Goal: Check status: Check status

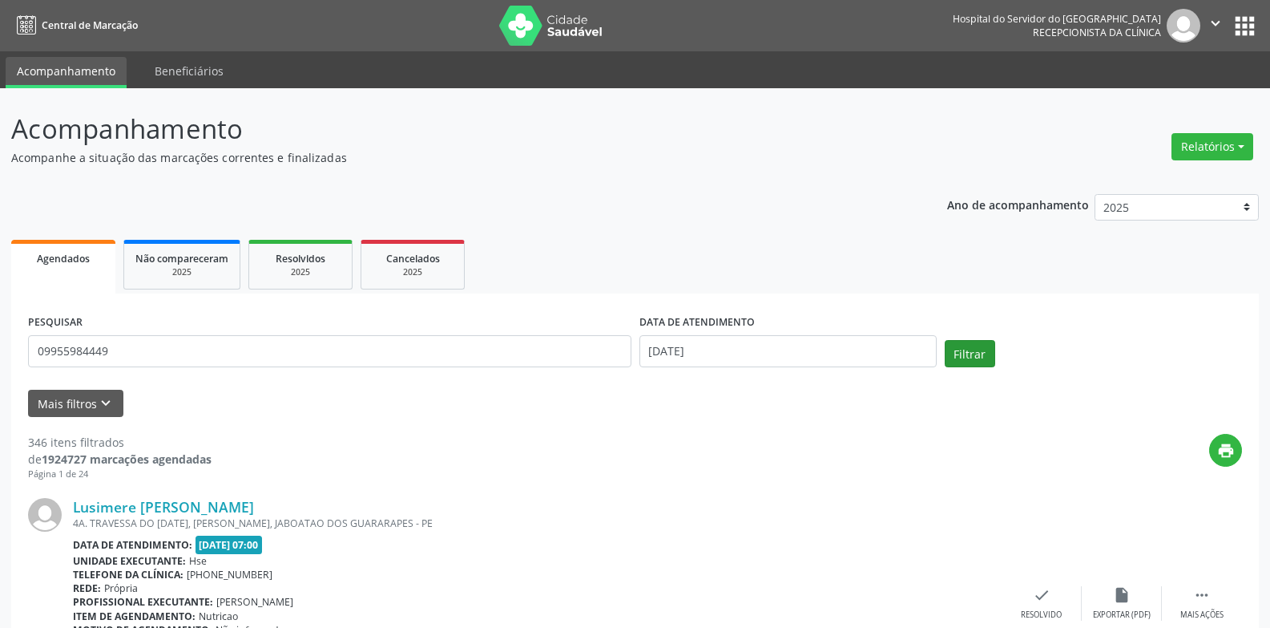
type input "09955984449"
click at [971, 360] on button "Filtrar" at bounding box center [970, 353] width 50 height 27
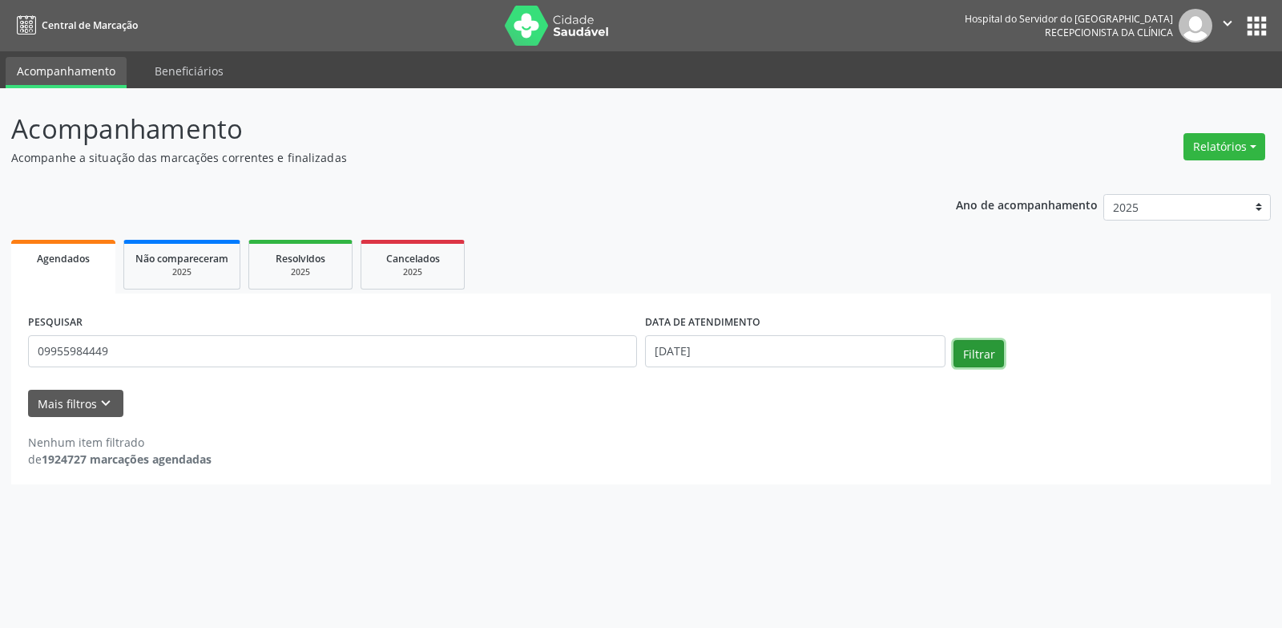
click at [979, 349] on button "Filtrar" at bounding box center [979, 353] width 50 height 27
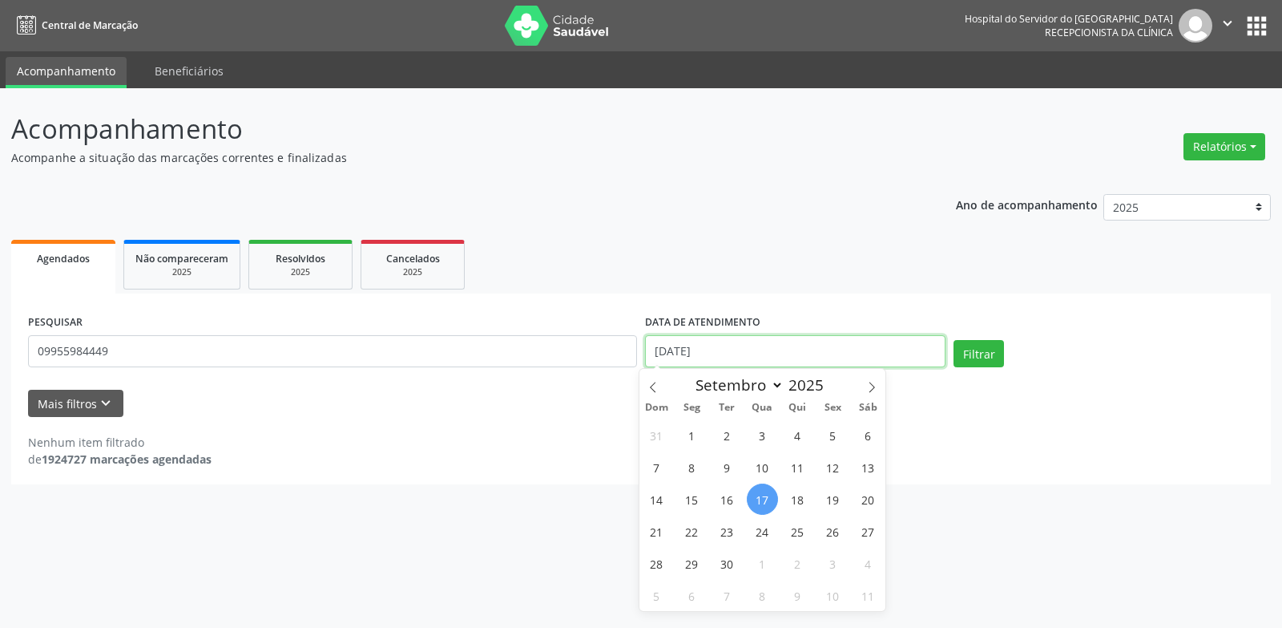
click at [739, 355] on input "[DATE]" at bounding box center [795, 351] width 301 height 32
click at [1062, 519] on div "Acompanhamento Acompanhe a situação das marcações correntes e finalizadas Relat…" at bounding box center [641, 357] width 1282 height 539
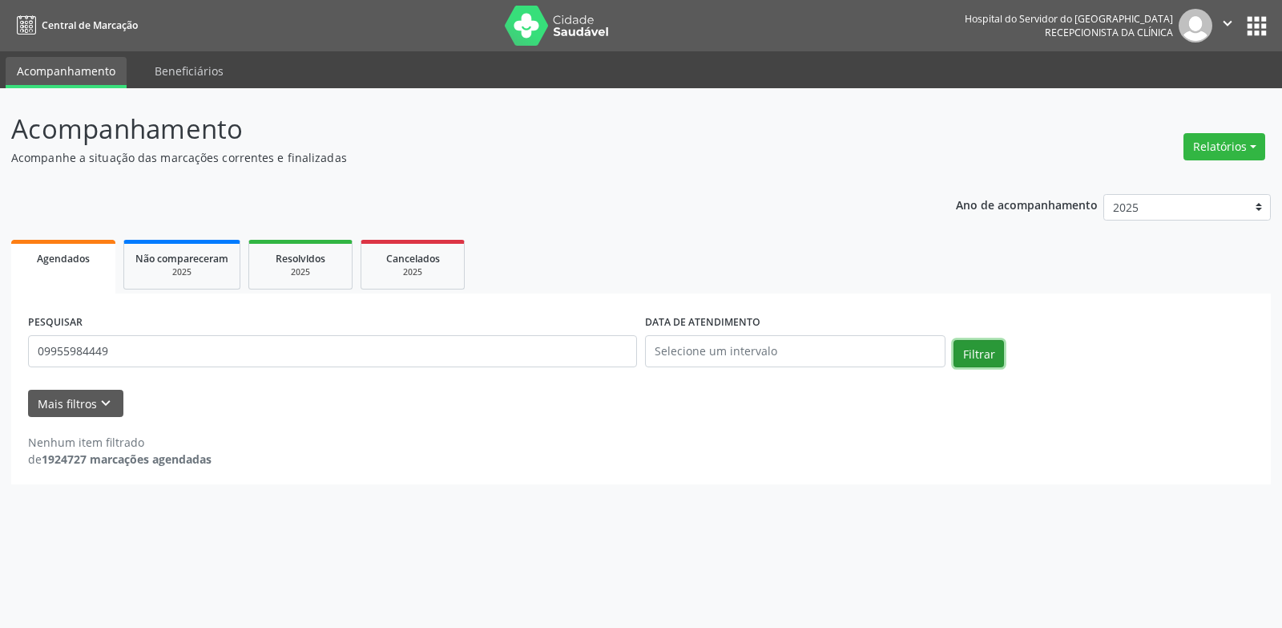
click at [985, 350] on button "Filtrar" at bounding box center [979, 353] width 50 height 27
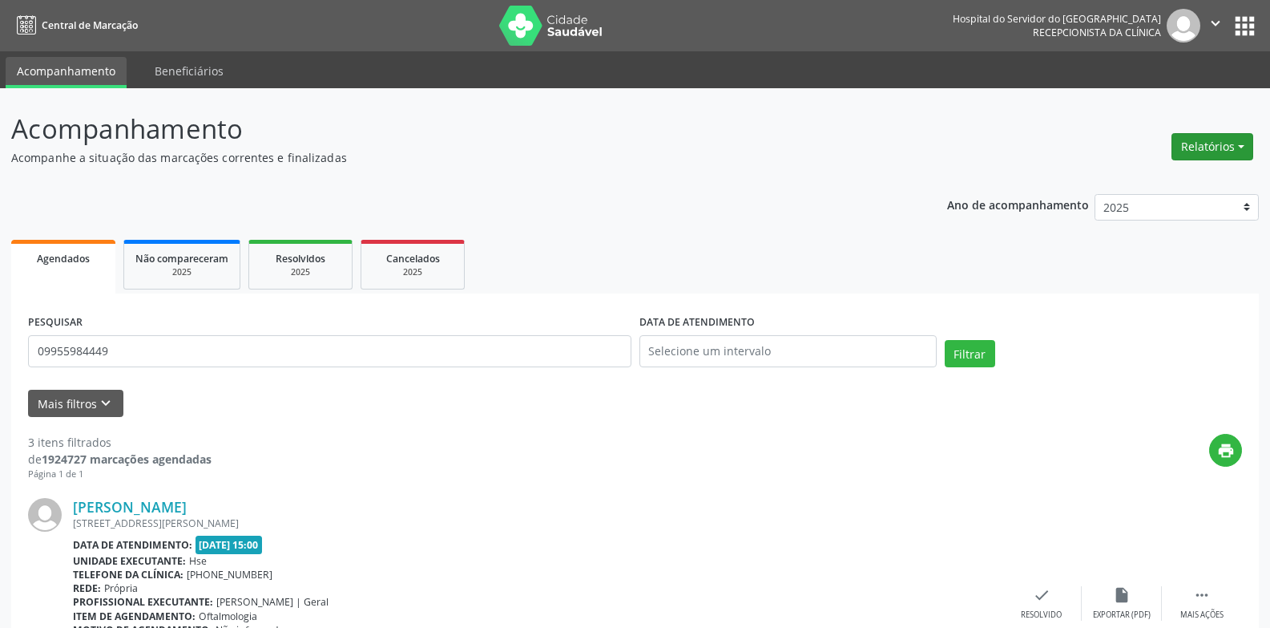
click at [1216, 151] on button "Relatórios" at bounding box center [1213, 146] width 82 height 27
click at [1210, 179] on link "Agendamentos" at bounding box center [1168, 181] width 172 height 22
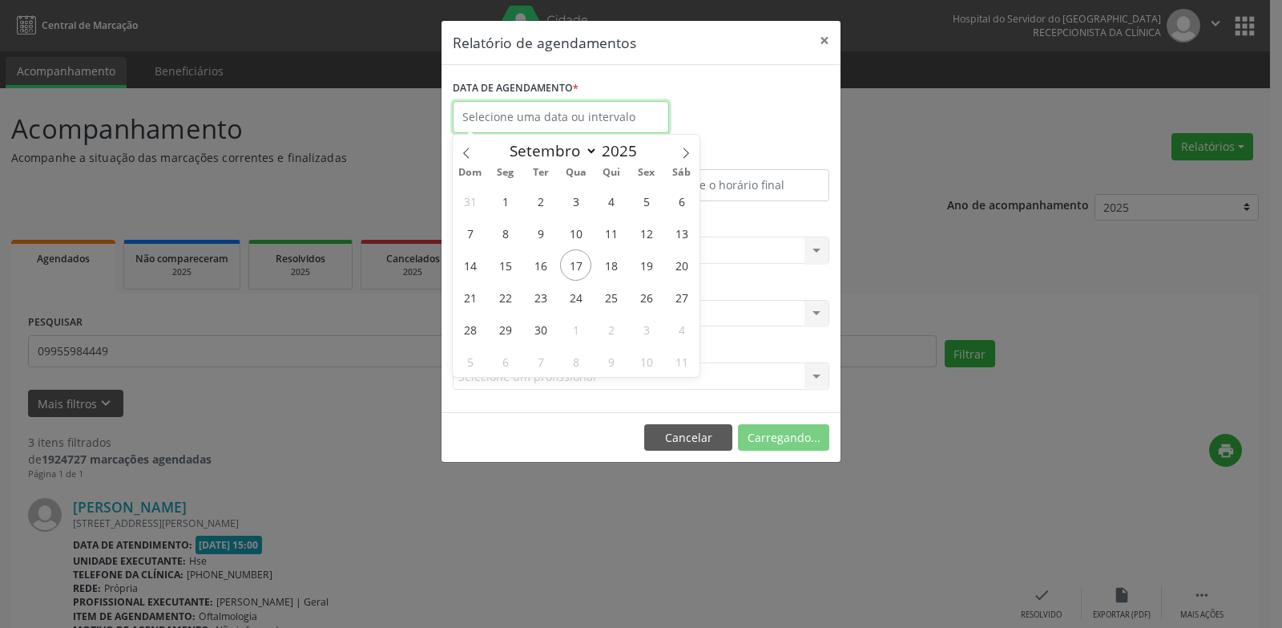
click at [629, 123] on input "text" at bounding box center [561, 117] width 216 height 32
click at [582, 263] on span "17" at bounding box center [575, 264] width 31 height 31
type input "[DATE]"
